Goal: Information Seeking & Learning: Check status

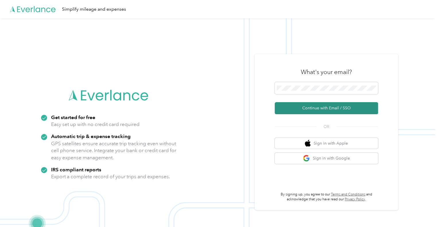
click at [316, 104] on button "Continue with Email / SSO" at bounding box center [326, 108] width 103 height 12
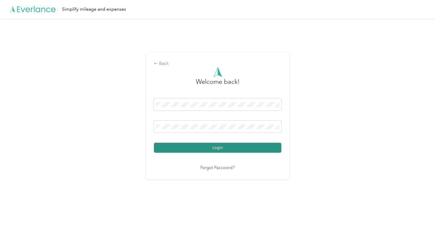
click at [218, 145] on button "Login" at bounding box center [217, 148] width 127 height 10
